Goal: Task Accomplishment & Management: Use online tool/utility

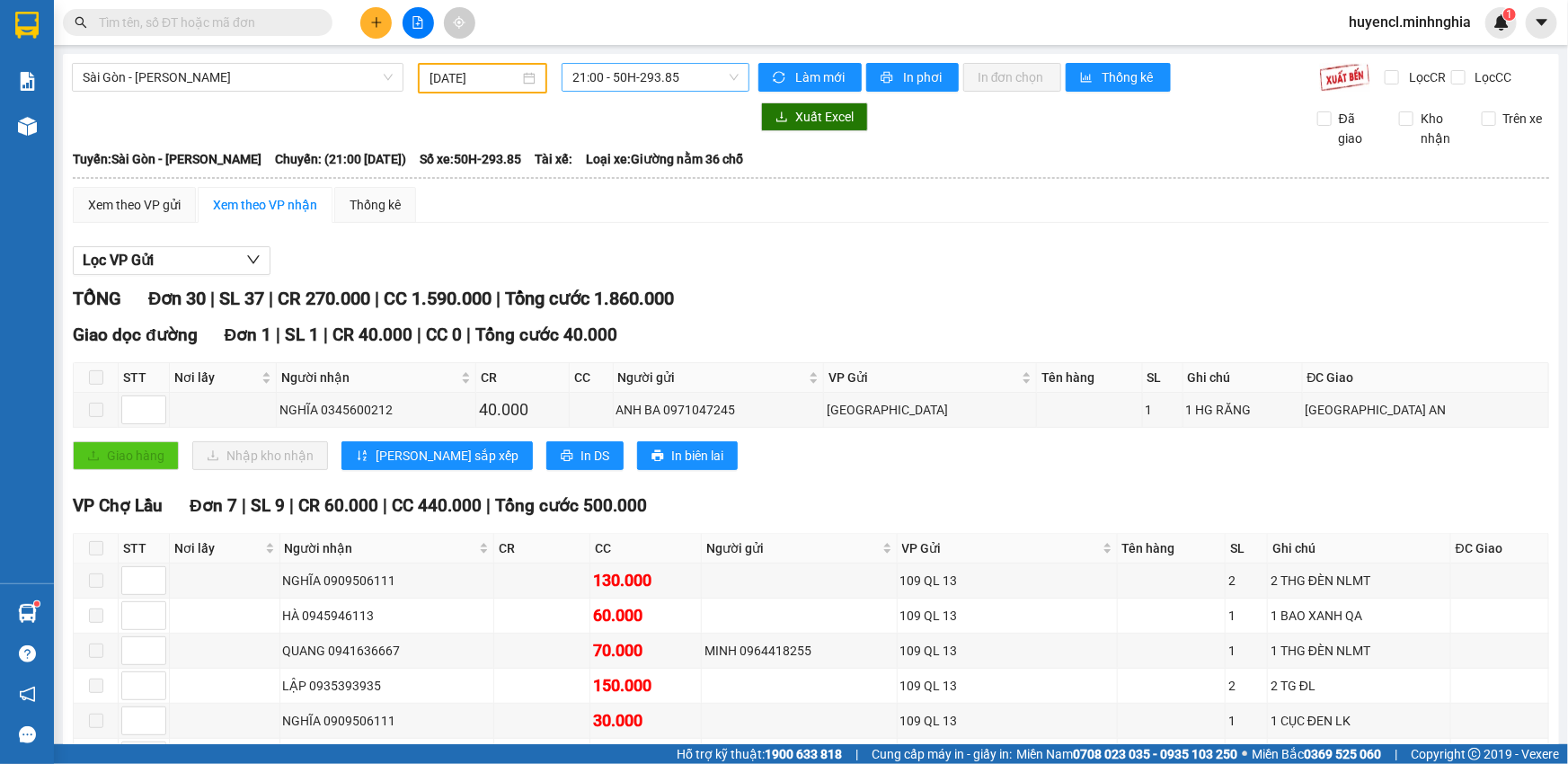
click at [655, 76] on span "21:00 - 50H-293.85" at bounding box center [656, 77] width 167 height 27
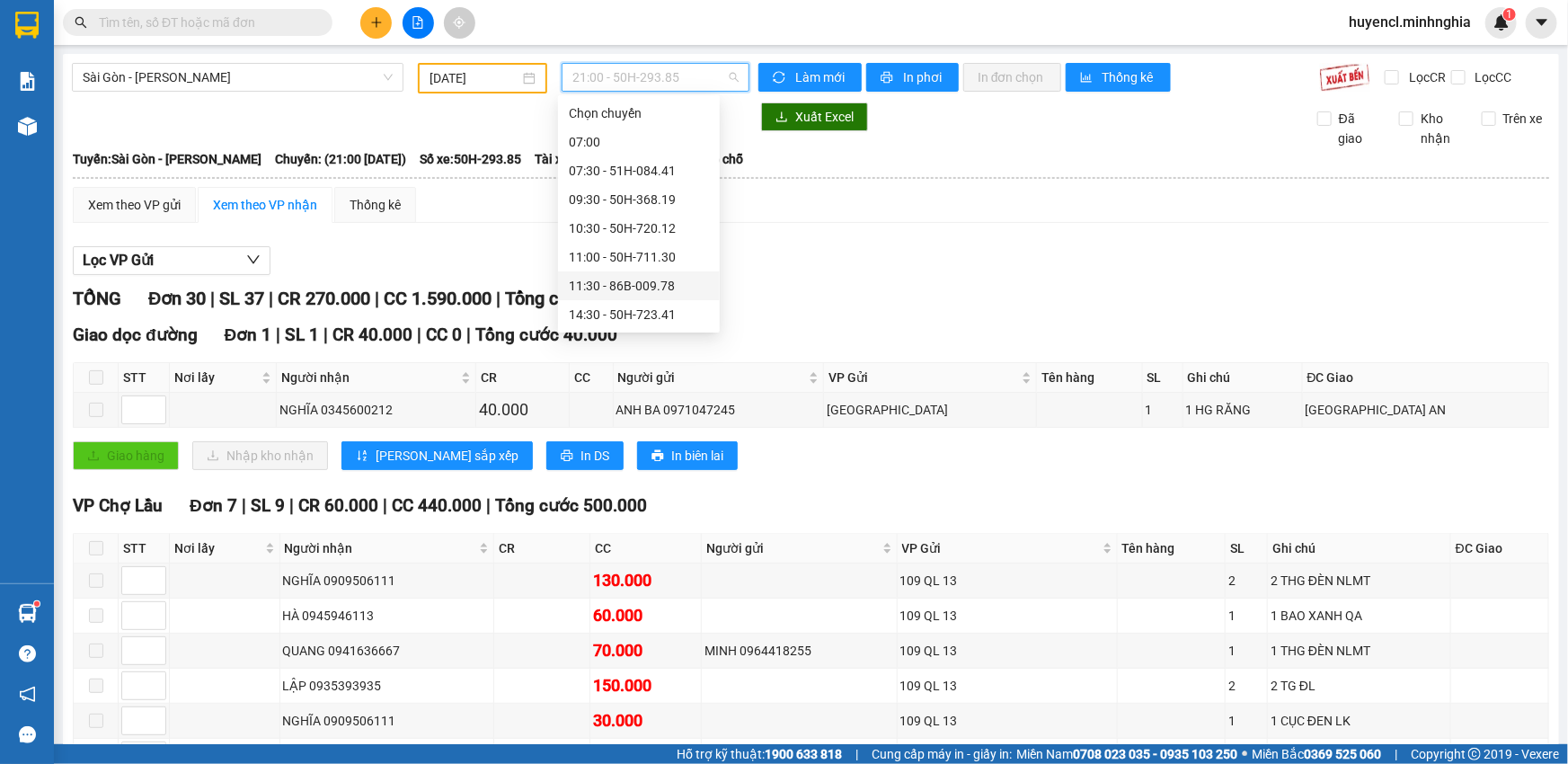
click at [477, 85] on input "[DATE]" at bounding box center [475, 78] width 90 height 20
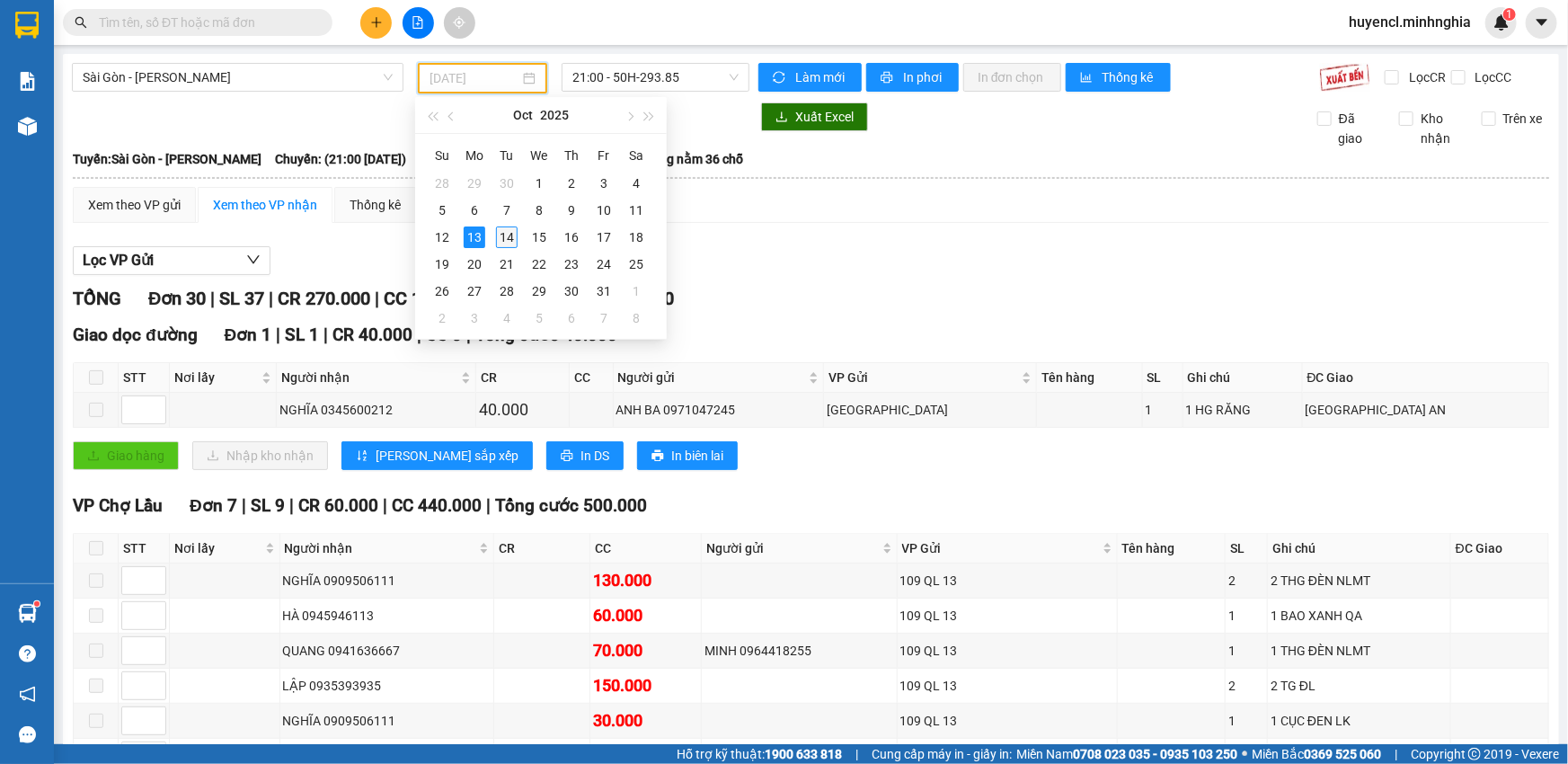
click at [504, 245] on div "14" at bounding box center [506, 237] width 22 height 22
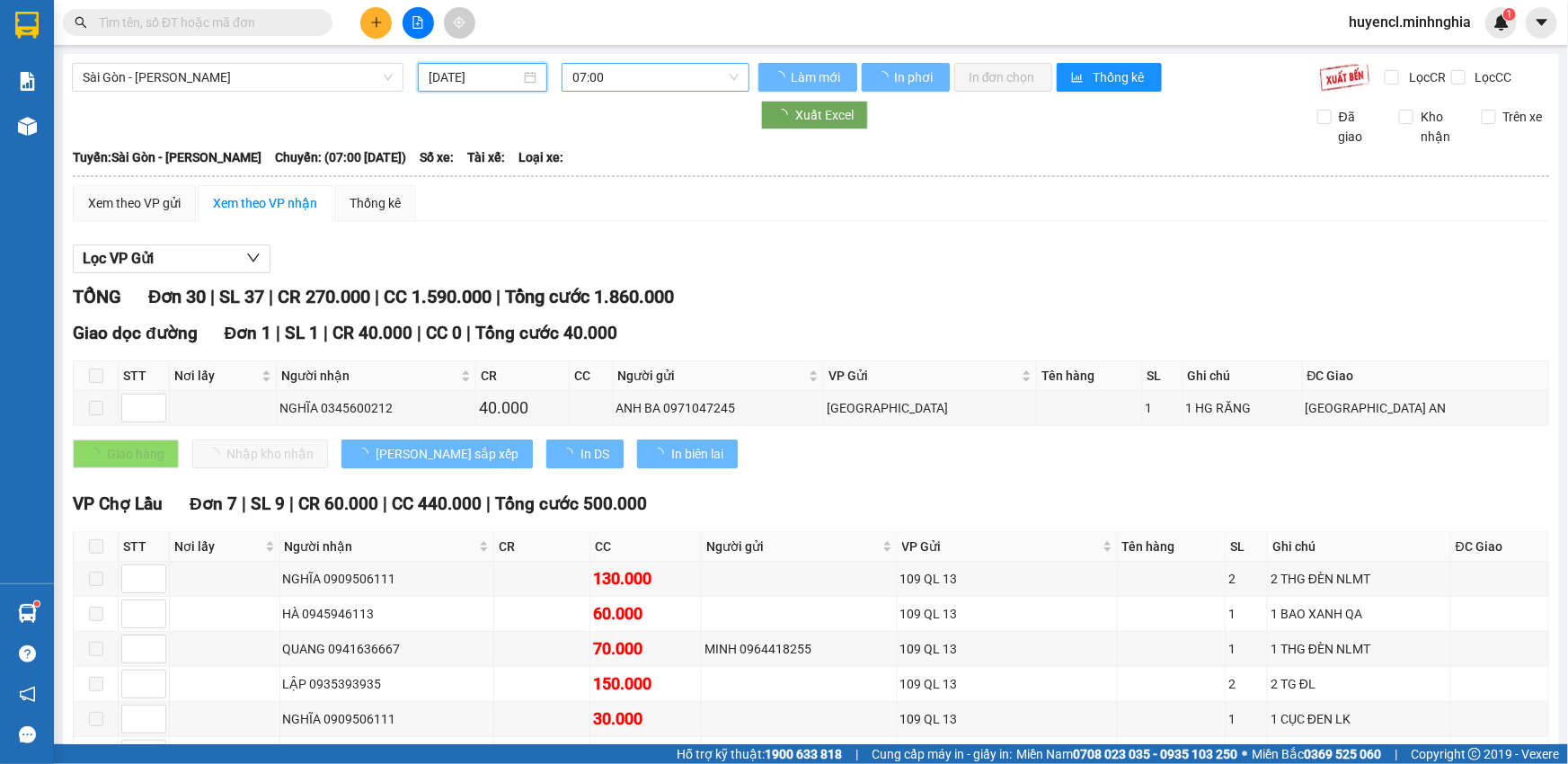
type input "[DATE]"
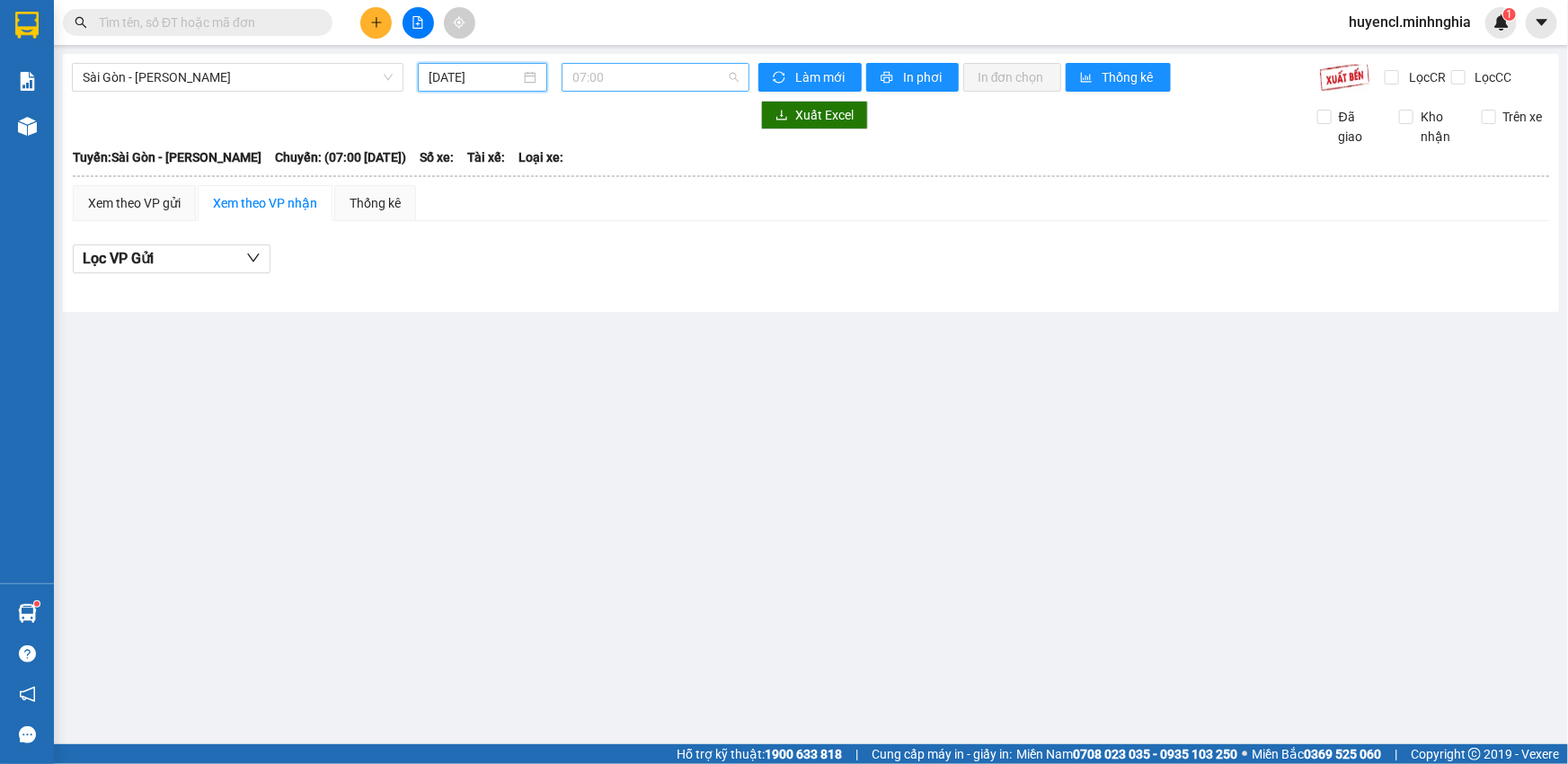
click at [683, 73] on span "07:00" at bounding box center [656, 77] width 167 height 27
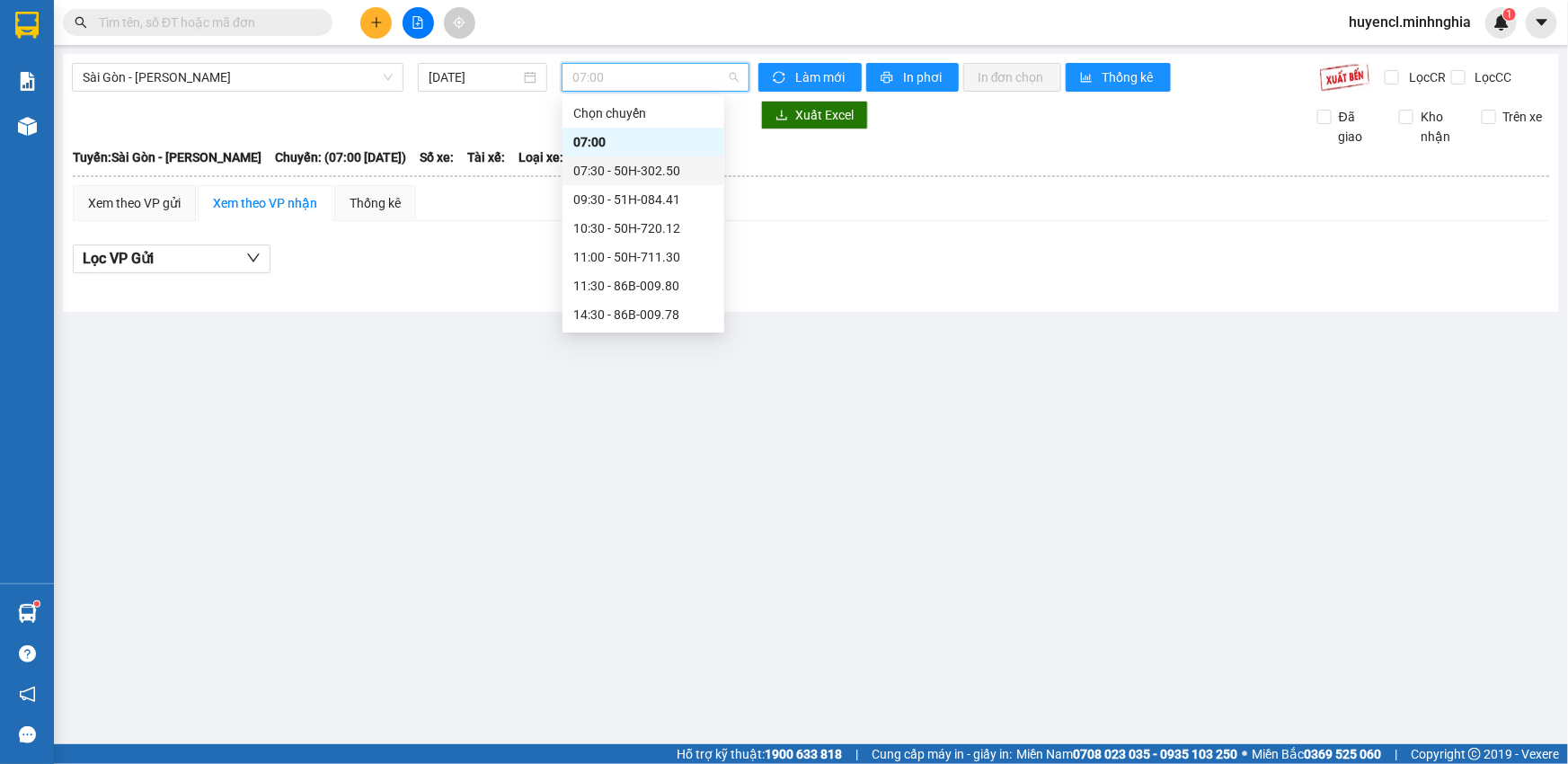
drag, startPoint x: 673, startPoint y: 180, endPoint x: 672, endPoint y: 189, distance: 9.1
click at [672, 189] on div "Chọn chuyến 07:00 07:30 - 50H-302.50 09:30 - 51H-084.41 10:30 - 50H-720.12 11:0…" at bounding box center [643, 301] width 162 height 403
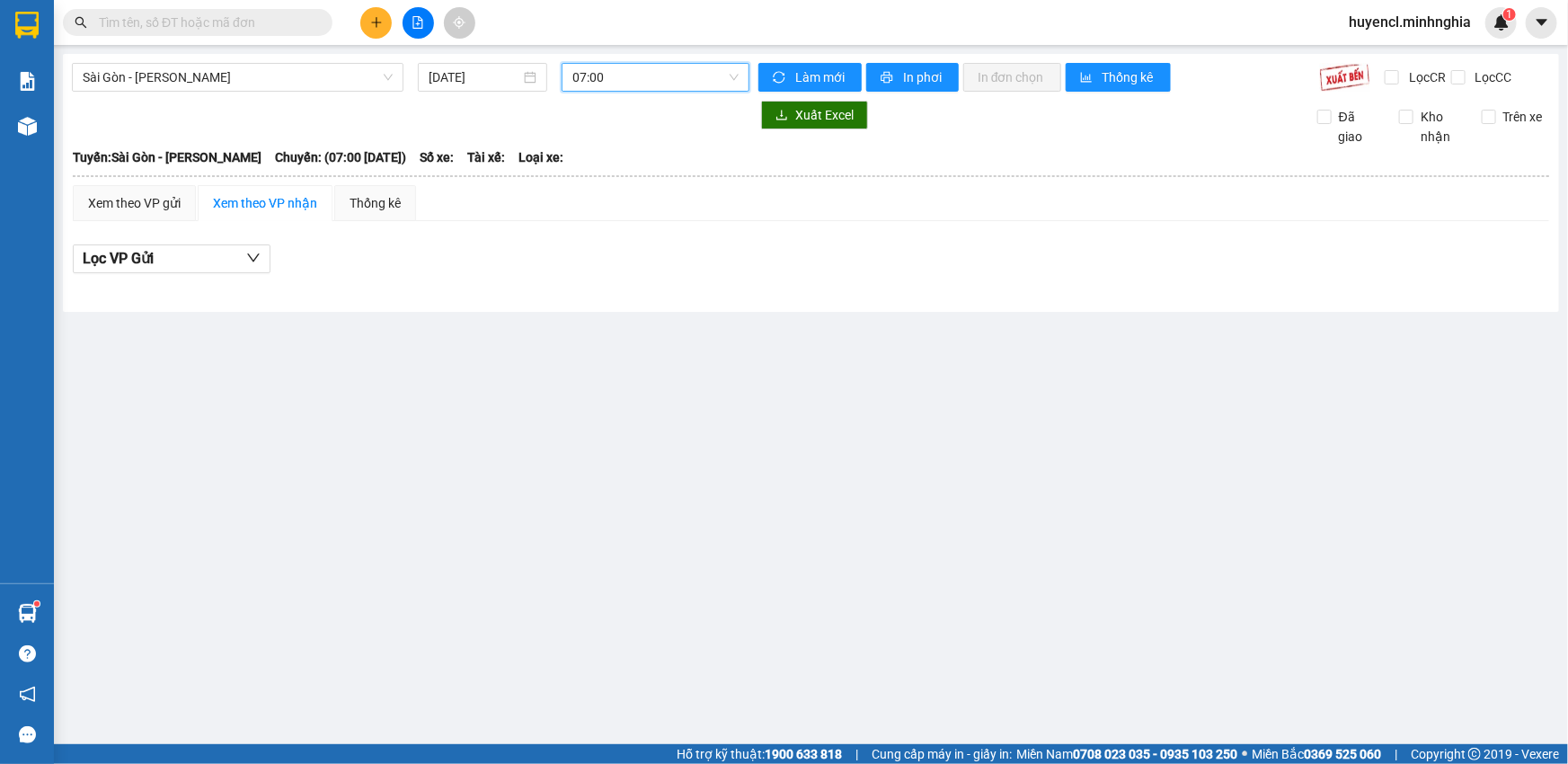
click at [607, 78] on span "07:00" at bounding box center [656, 77] width 167 height 27
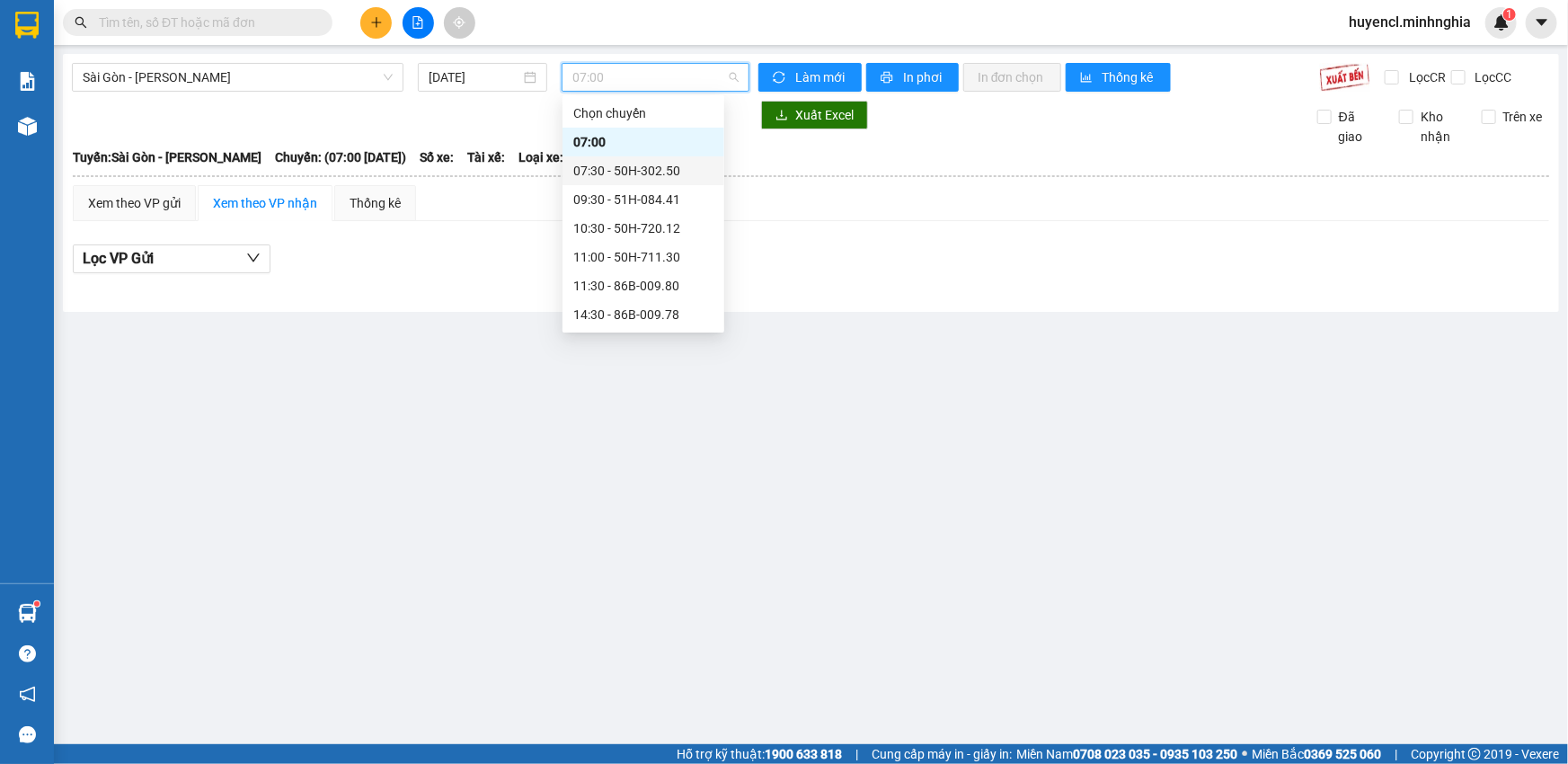
click at [674, 164] on div "07:30 - 50H-302.50" at bounding box center [644, 170] width 140 height 20
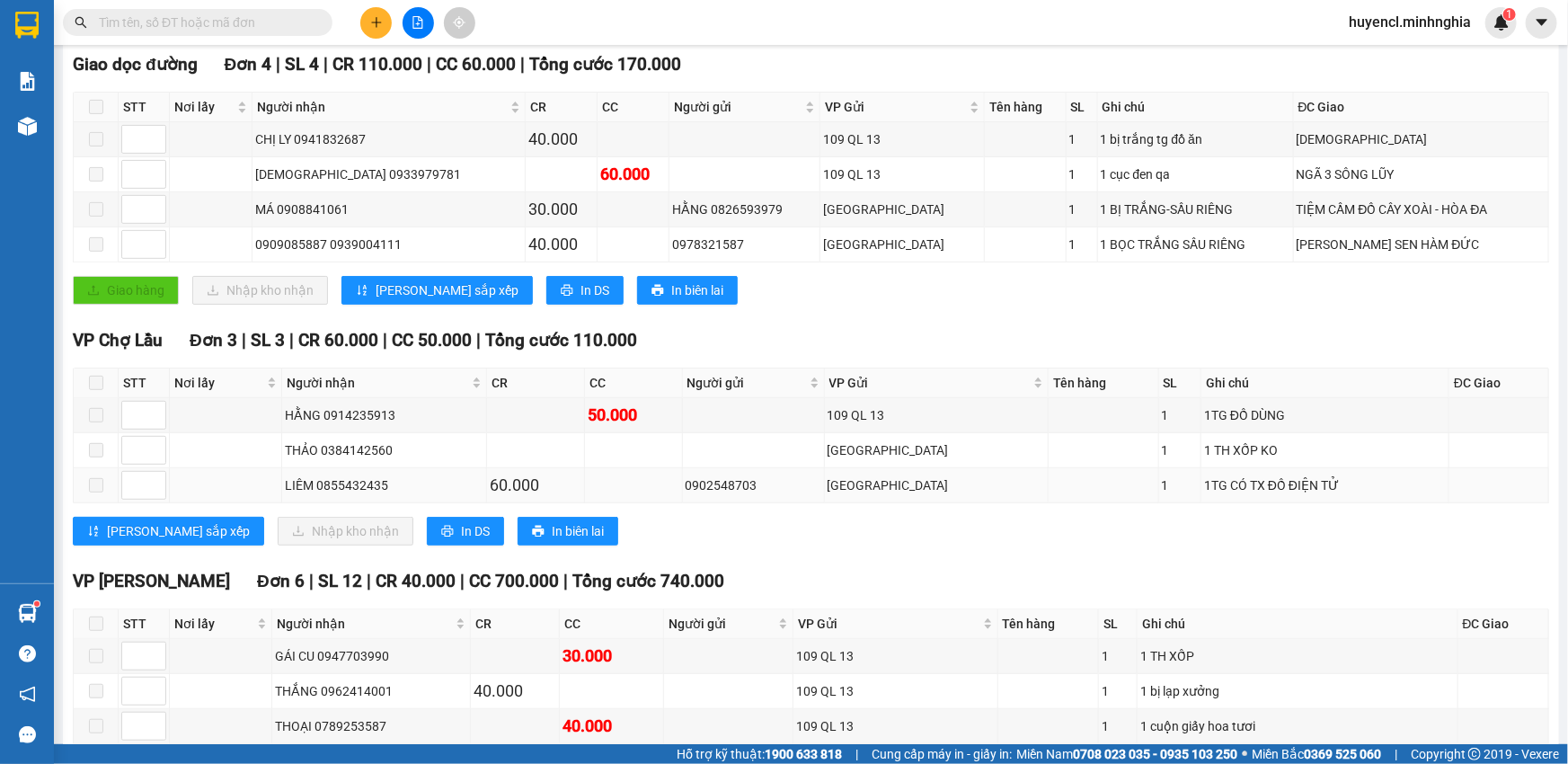
scroll to position [408, 0]
